Goal: Transaction & Acquisition: Purchase product/service

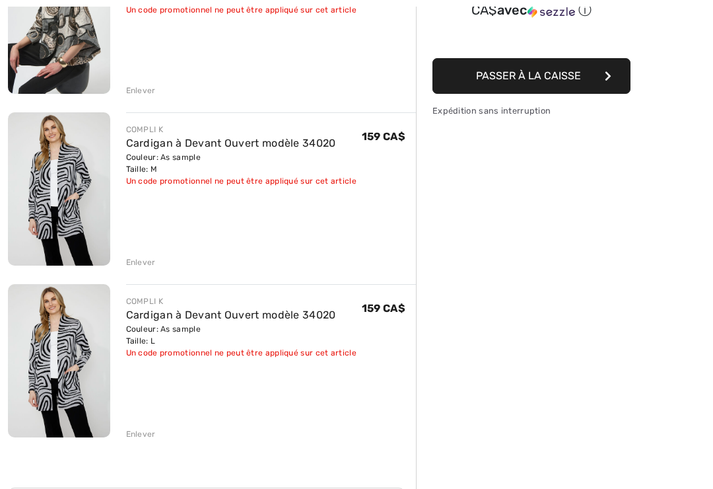
scroll to position [250, 0]
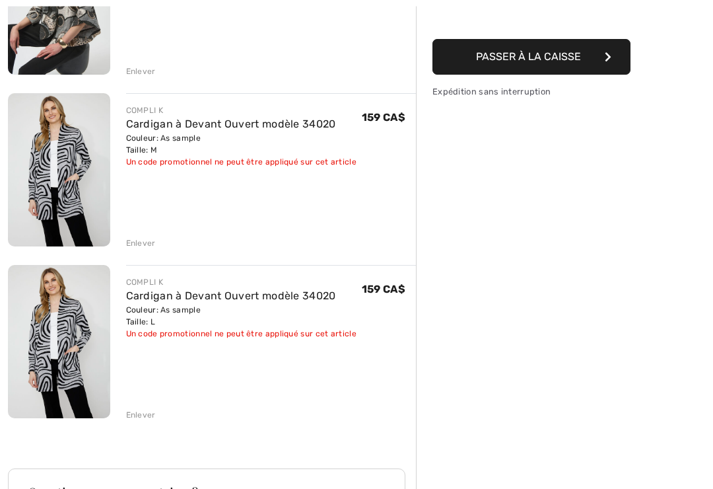
click at [151, 425] on div "JOSEPH RIBKOFF Chemise Abstraite à Col modèle 254003 Couleur: Noir/Multi Taille…" at bounding box center [212, 365] width 408 height 885
click at [153, 419] on div "Enlever" at bounding box center [141, 416] width 30 height 12
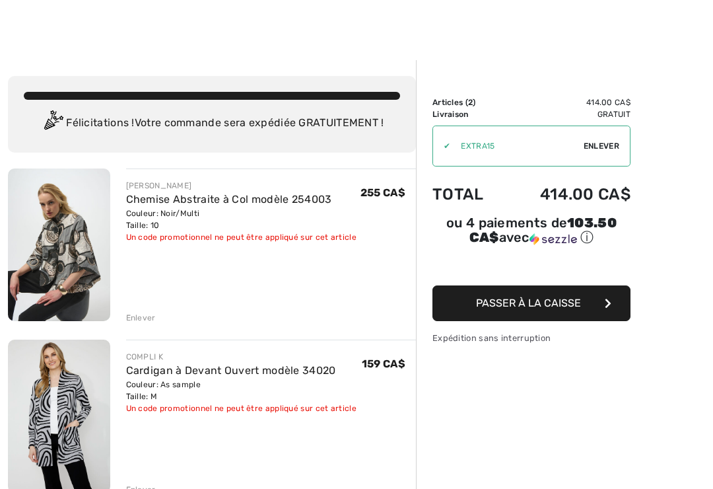
scroll to position [0, 0]
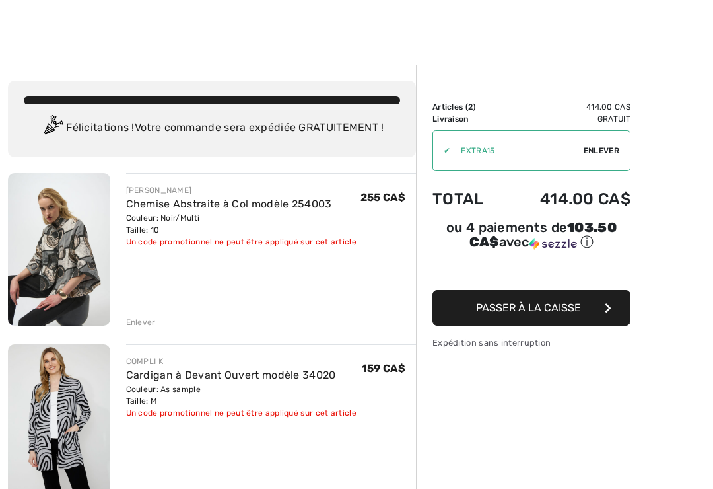
click at [268, 202] on link "Chemise Abstraite à Col modèle 254003" at bounding box center [229, 204] width 206 height 13
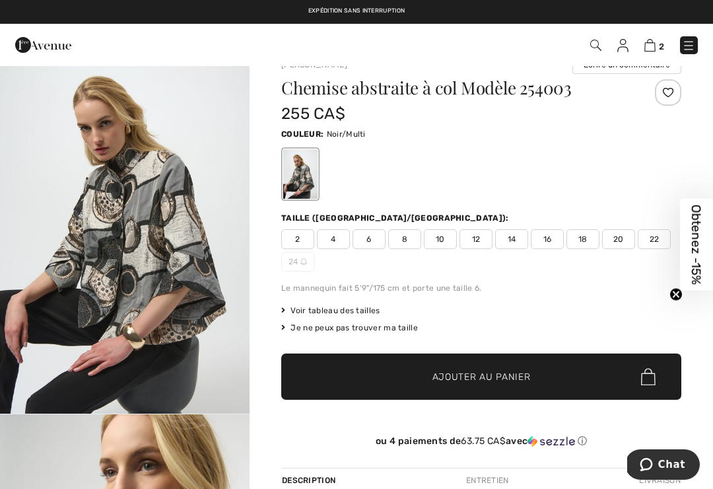
scroll to position [8, 0]
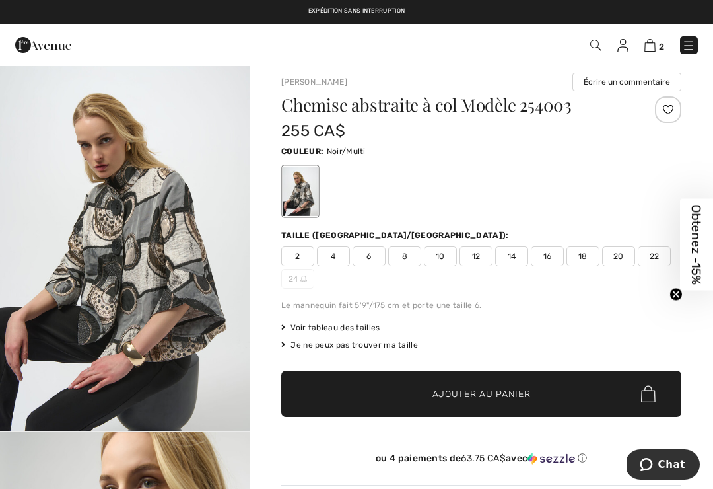
click at [650, 48] on img at bounding box center [650, 45] width 11 height 13
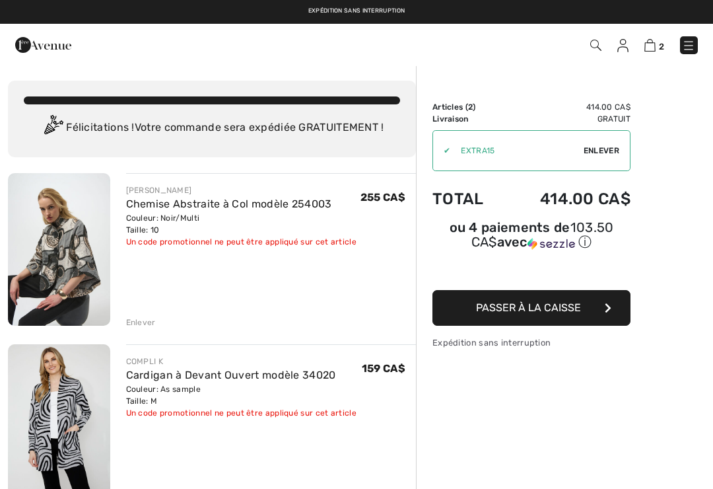
click at [79, 426] on img at bounding box center [59, 420] width 102 height 153
click at [49, 412] on img at bounding box center [59, 420] width 102 height 153
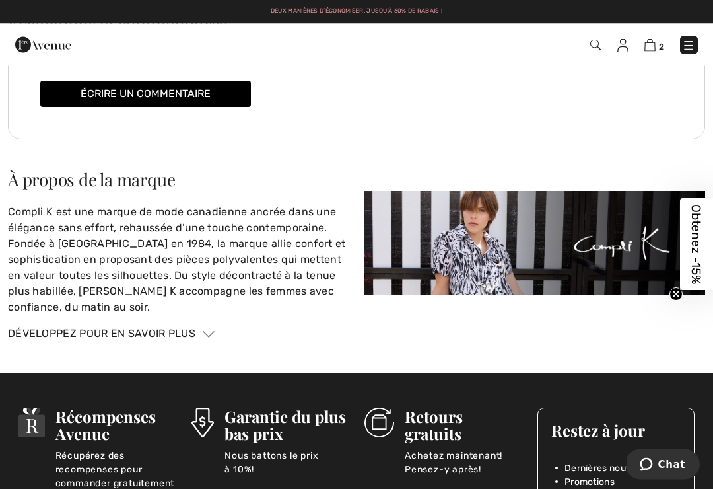
scroll to position [2170, 0]
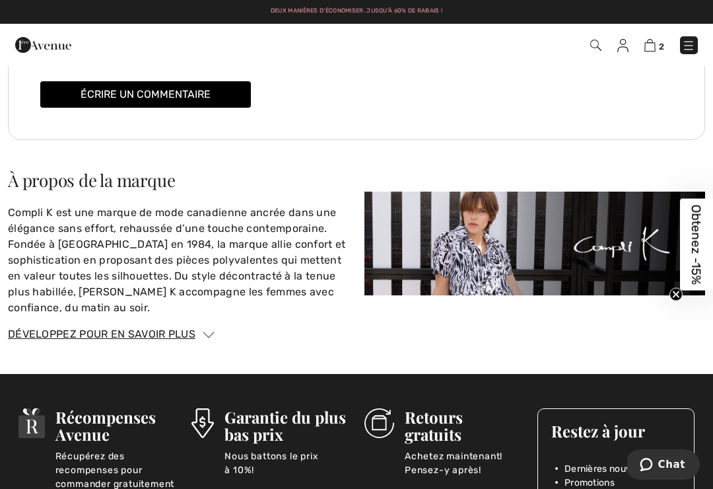
click at [540, 252] on img at bounding box center [535, 243] width 341 height 103
click at [497, 250] on img at bounding box center [535, 243] width 341 height 103
click at [511, 248] on img at bounding box center [535, 243] width 341 height 103
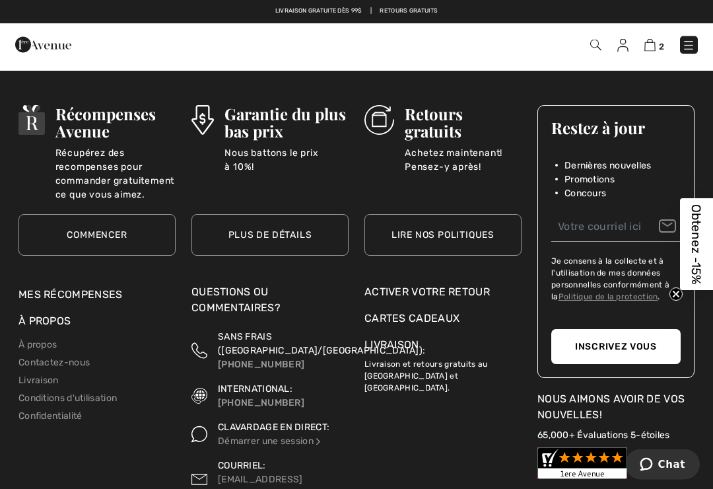
scroll to position [2473, 0]
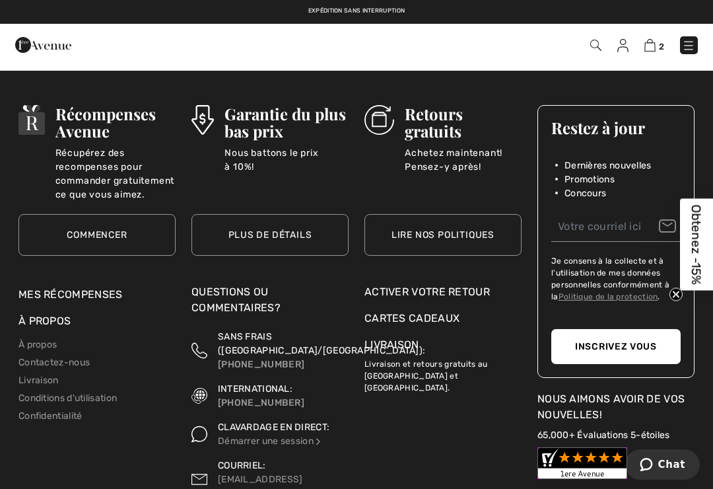
click at [54, 381] on link "Livraison" at bounding box center [38, 380] width 40 height 11
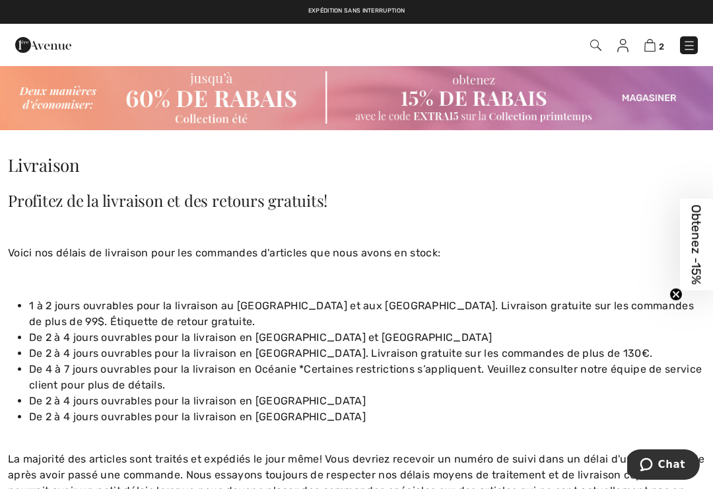
click at [404, 358] on li "De 2 à 4 jours ouvrables pour la livraison en [GEOGRAPHIC_DATA]. Livraison grat…" at bounding box center [367, 353] width 676 height 16
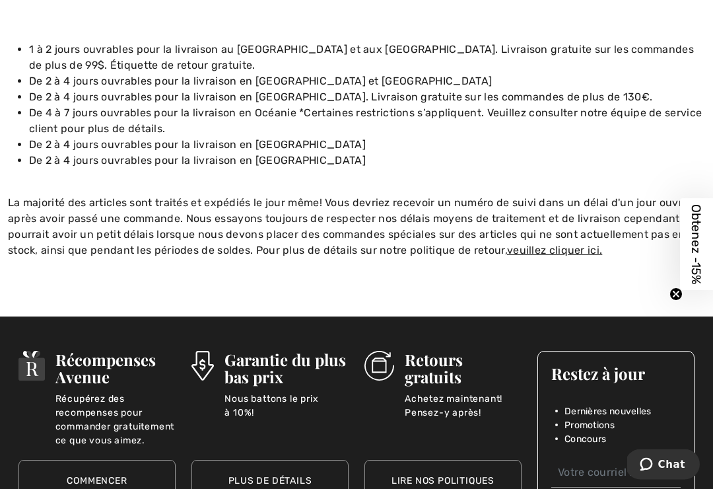
scroll to position [262, 0]
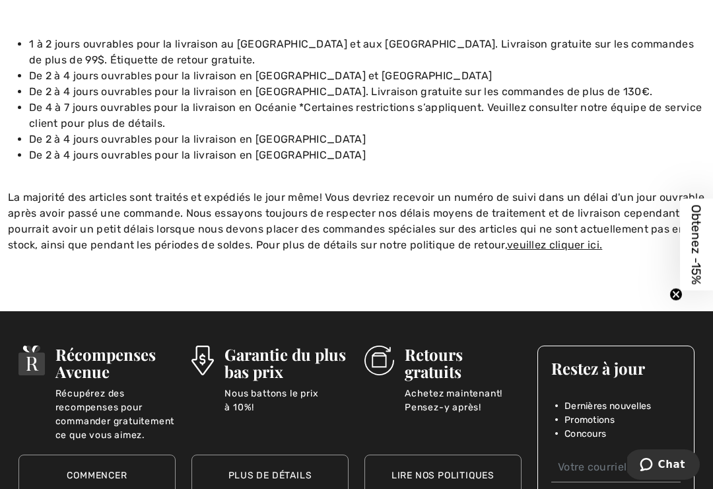
click at [550, 250] on u "veuillez cliquer ici." at bounding box center [554, 244] width 95 height 13
click at [561, 238] on u "veuillez cliquer ici." at bounding box center [554, 244] width 95 height 13
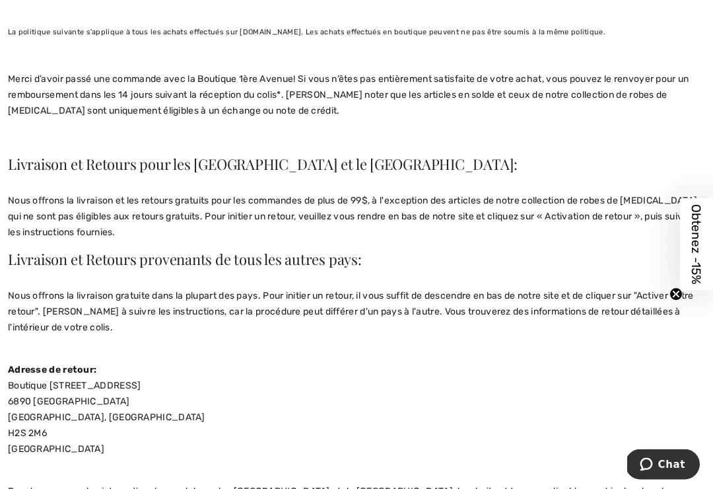
scroll to position [169, 0]
click at [473, 365] on p "Adresse de retour: Boutique 1ère Avenue 6890 Saint-Hubert Montréal, Québec H2S …" at bounding box center [357, 416] width 698 height 111
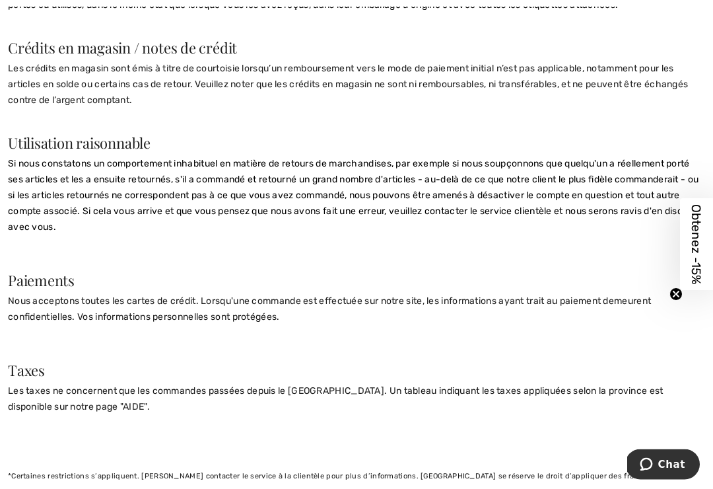
scroll to position [1181, 0]
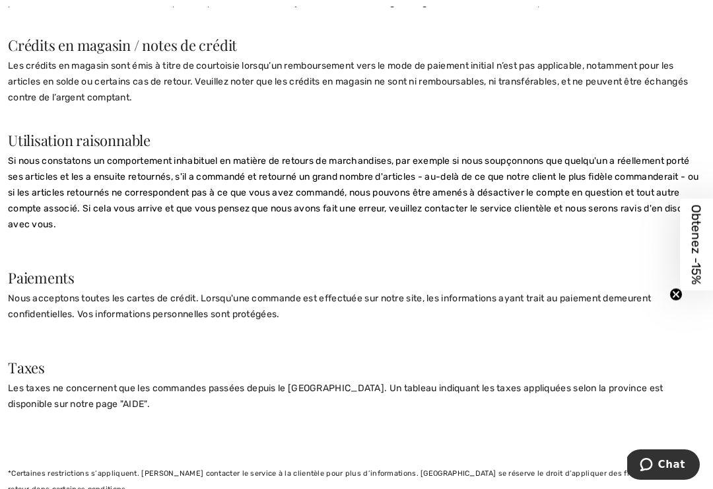
click at [470, 221] on p "Si nous constatons un comportement inhabituel en matière de retours de marchand…" at bounding box center [357, 192] width 698 height 79
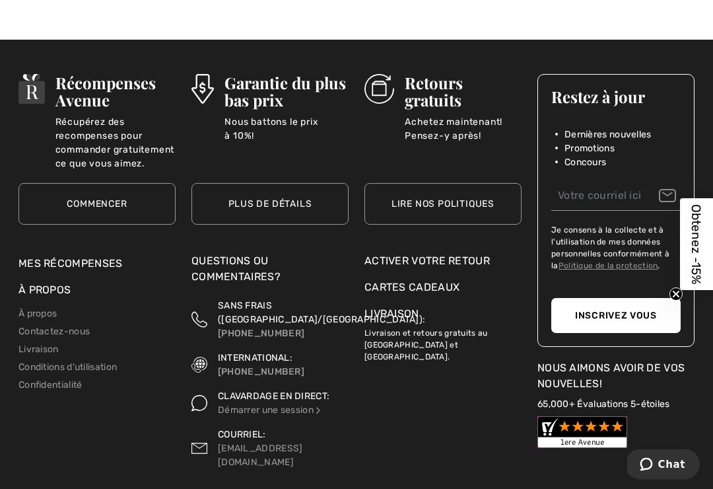
scroll to position [1696, 0]
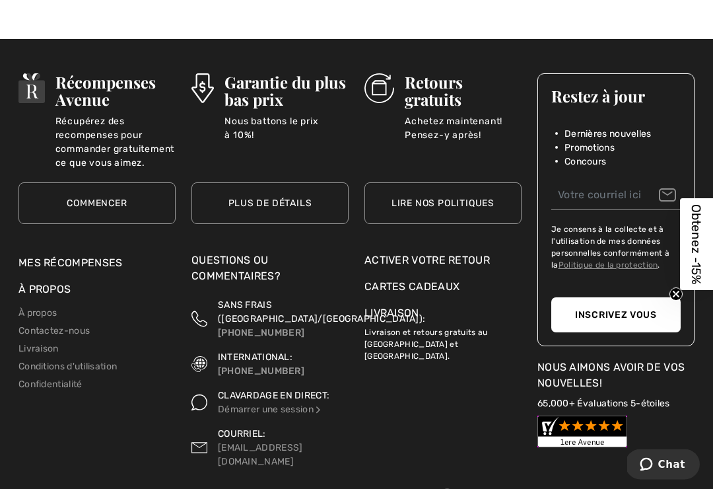
click at [475, 263] on div "Activer votre retour" at bounding box center [443, 261] width 157 height 16
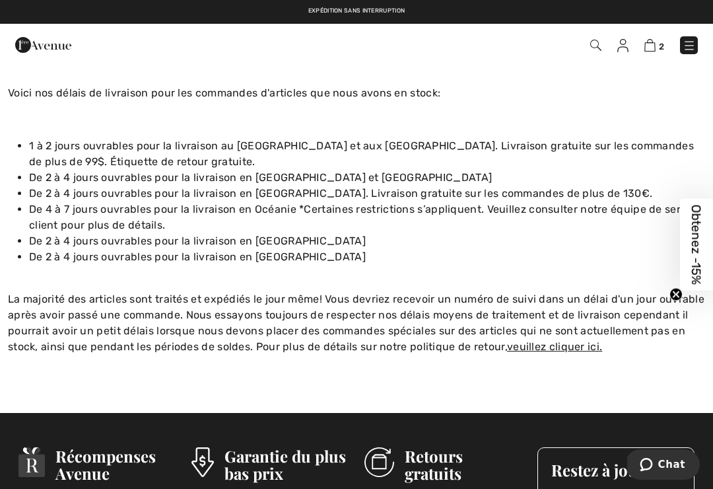
scroll to position [152, 0]
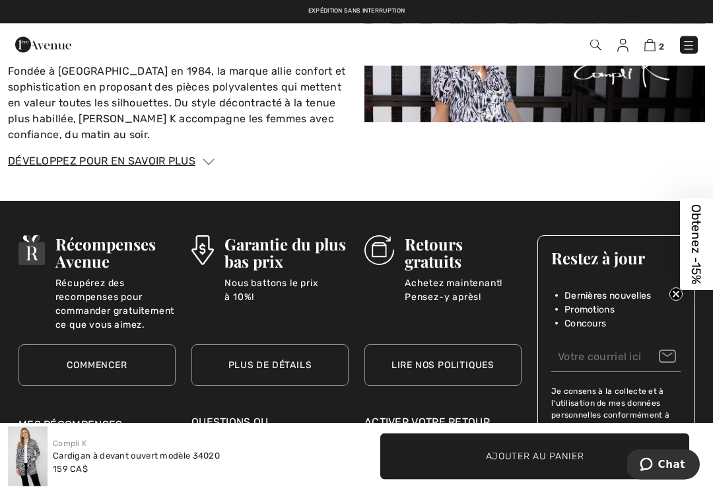
scroll to position [2336, 0]
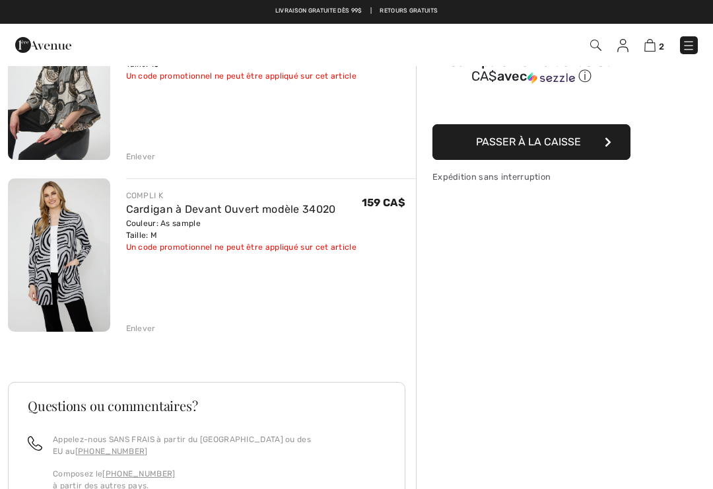
scroll to position [148, 0]
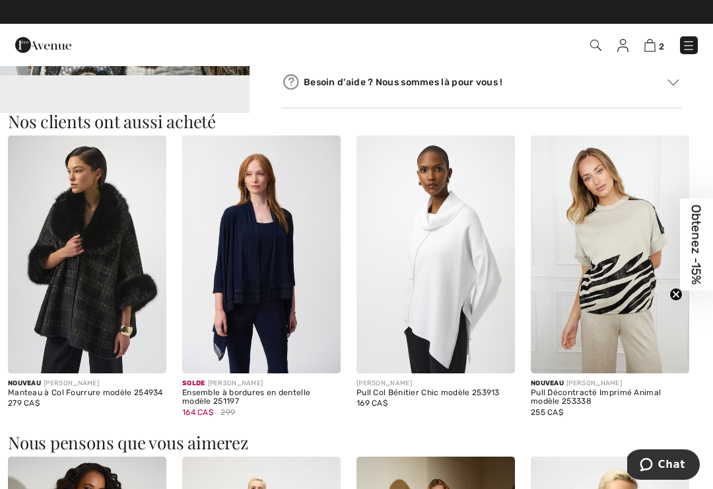
scroll to position [737, 0]
